Goal: Check status: Check status

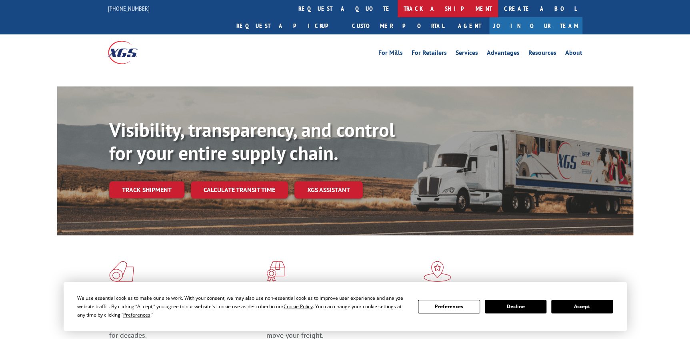
click at [398, 4] on link "track a shipment" at bounding box center [448, 8] width 100 height 17
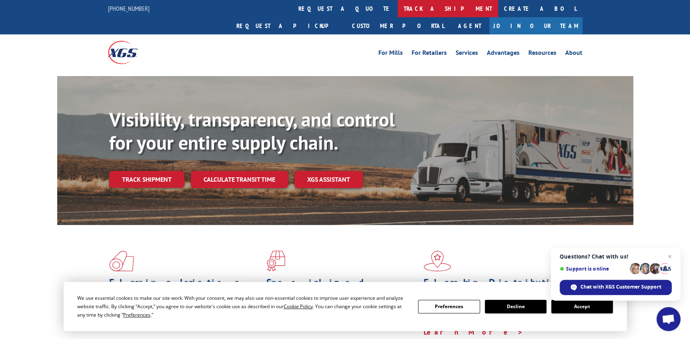
click at [398, 5] on link "track a shipment" at bounding box center [448, 8] width 100 height 17
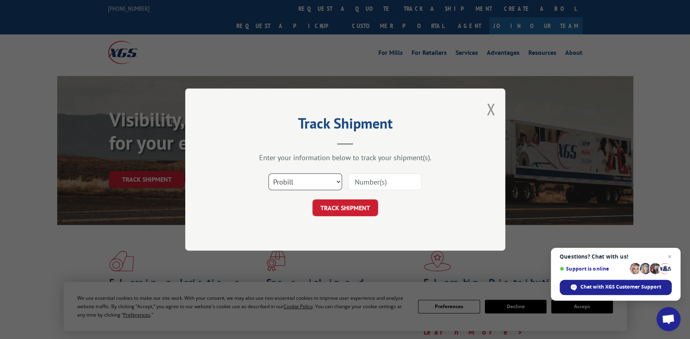
click at [321, 182] on select "Select category... Probill BOL PO" at bounding box center [305, 181] width 74 height 17
select select "po"
click at [268, 173] on select "Select category... Probill BOL PO" at bounding box center [305, 181] width 74 height 17
paste input "65530098"
type input "65530098"
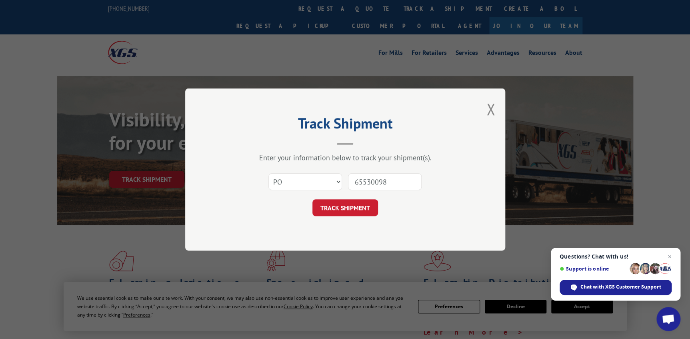
click button "TRACK SHIPMENT" at bounding box center [345, 207] width 66 height 17
